Goal: Information Seeking & Learning: Learn about a topic

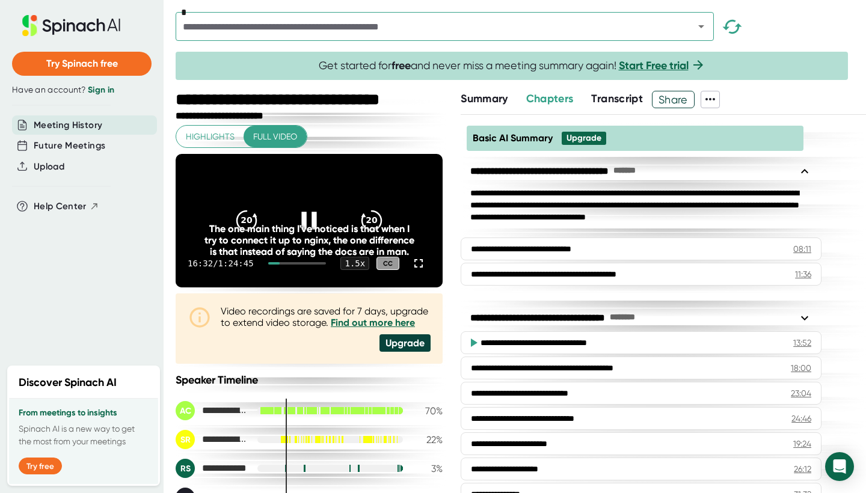
click at [317, 229] on icon at bounding box center [309, 221] width 30 height 30
click at [423, 271] on icon at bounding box center [418, 263] width 14 height 14
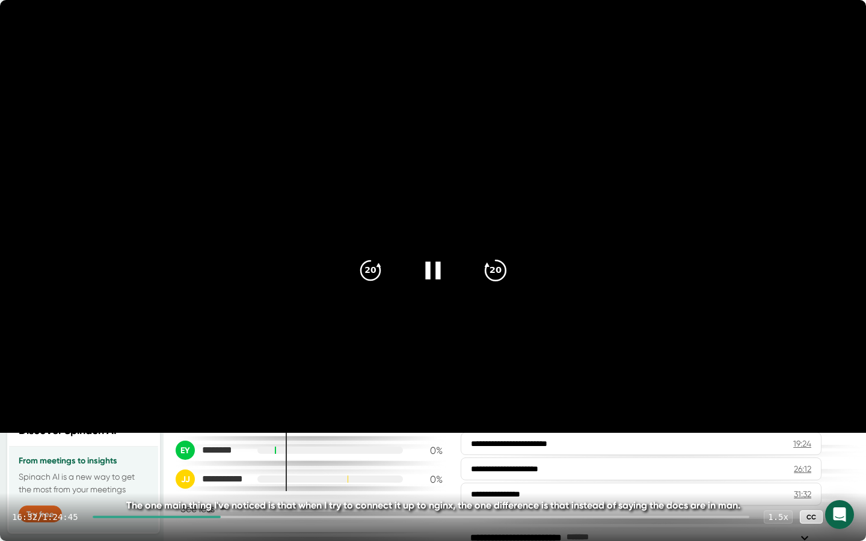
click at [489, 271] on icon "20" at bounding box center [495, 271] width 30 height 30
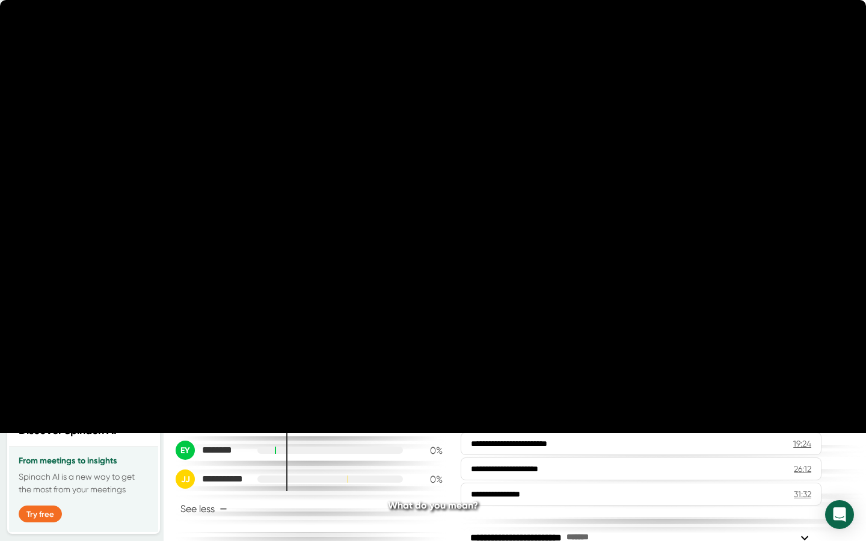
click at [441, 274] on icon at bounding box center [433, 271] width 30 height 30
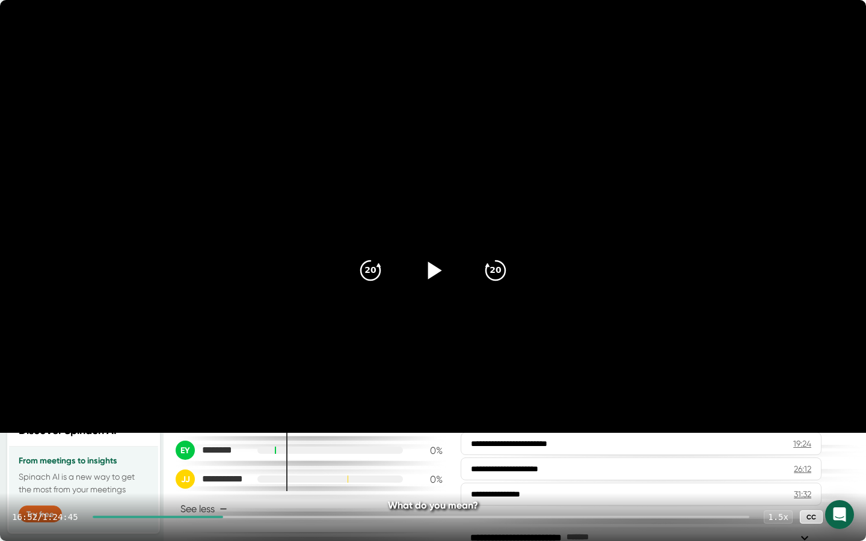
click at [441, 274] on icon at bounding box center [433, 271] width 30 height 30
click at [494, 272] on icon "20" at bounding box center [495, 271] width 30 height 30
click at [446, 284] on div at bounding box center [433, 270] width 51 height 51
click at [426, 263] on icon at bounding box center [432, 270] width 15 height 17
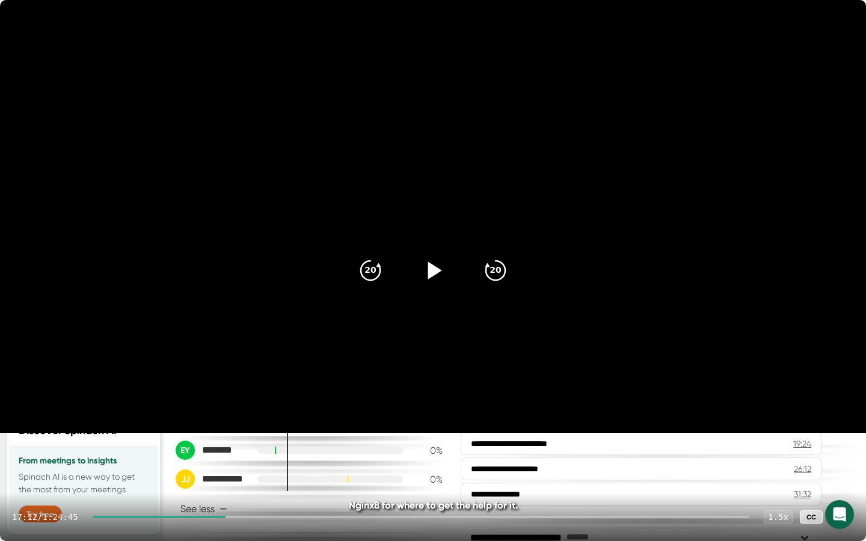
click at [836, 492] on icon at bounding box center [842, 517] width 14 height 14
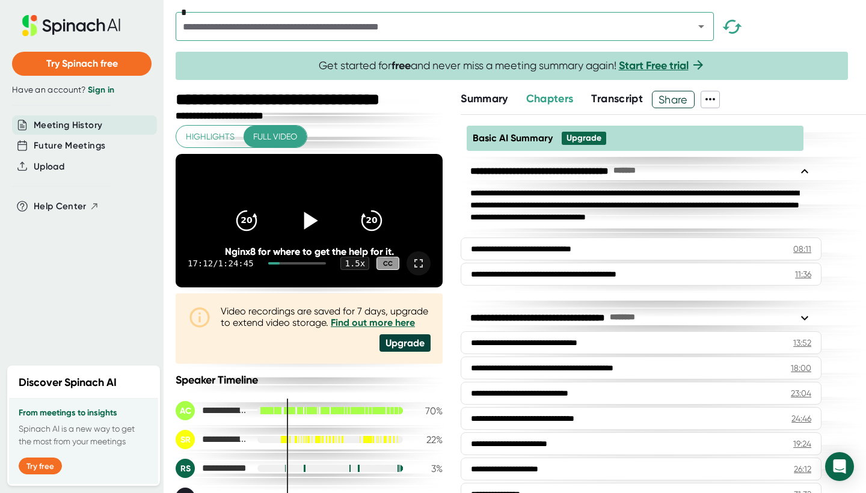
click at [296, 231] on icon at bounding box center [309, 221] width 30 height 30
